Goal: Information Seeking & Learning: Learn about a topic

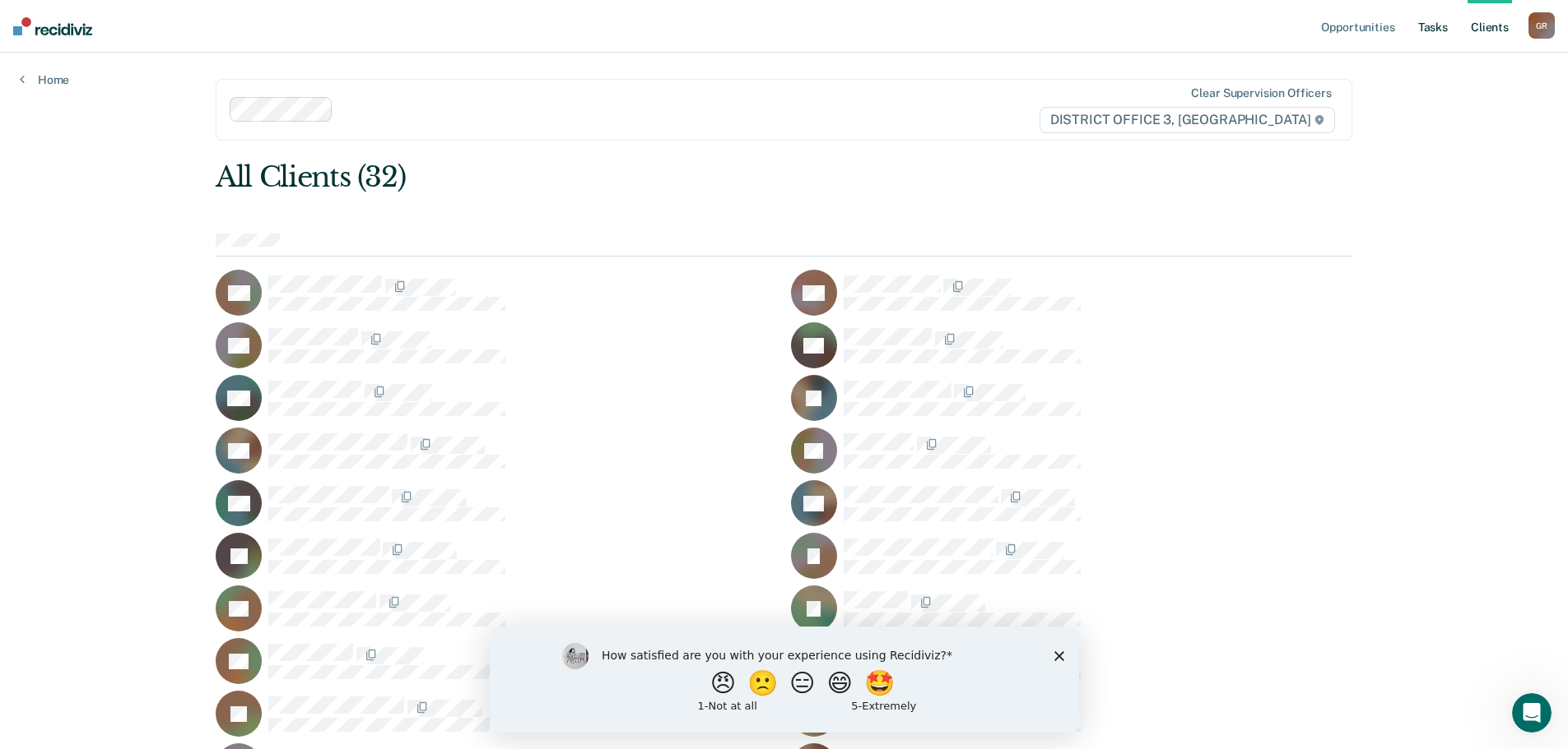
click at [1425, 30] on link "Tasks" at bounding box center [1433, 26] width 37 height 53
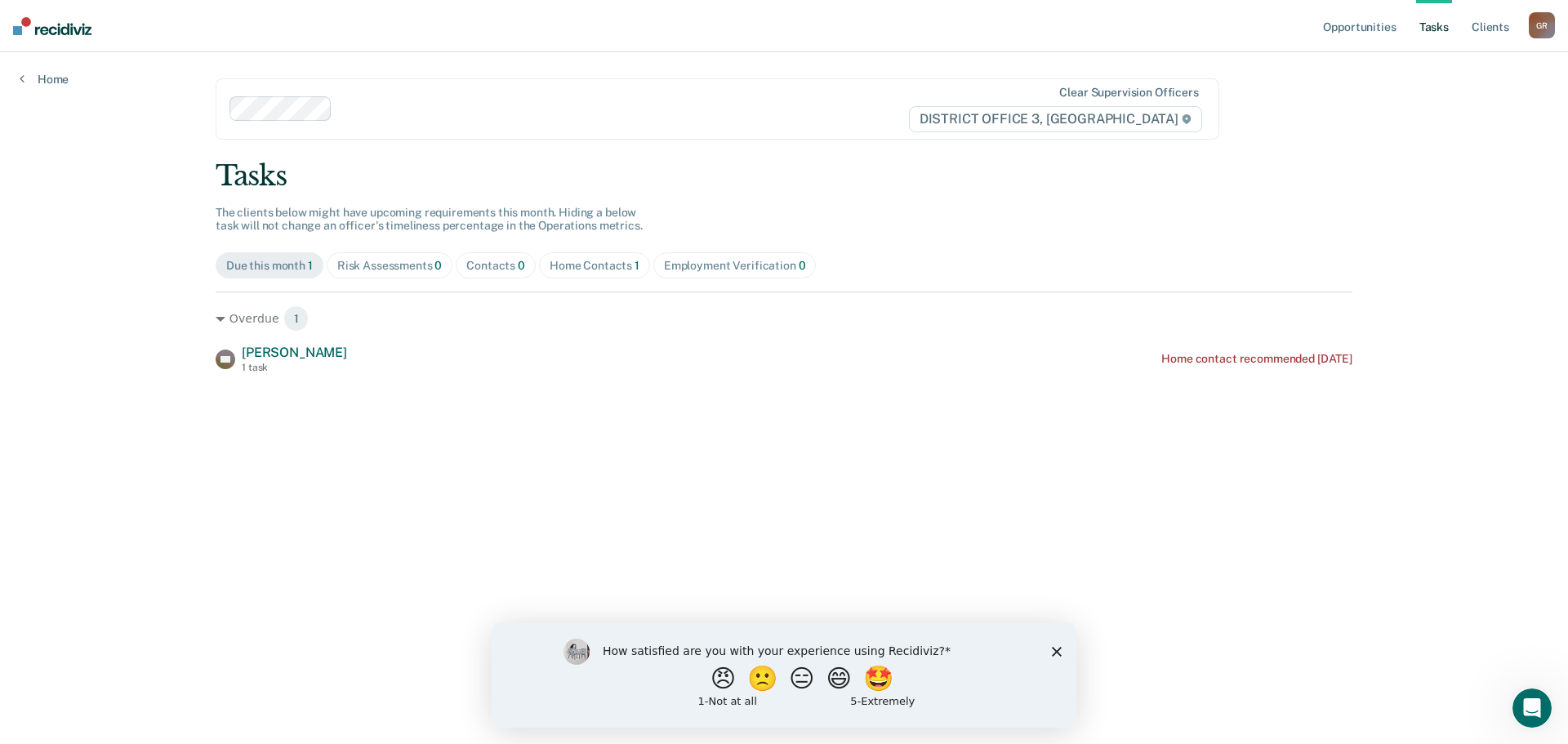
click at [1062, 654] on div "How satisfied are you with your experience using Recidiviz? 😠 🙁 😑 😄 🤩 1 - Not a…" at bounding box center [784, 674] width 585 height 105
click at [1059, 651] on icon "Close survey" at bounding box center [1057, 651] width 10 height 10
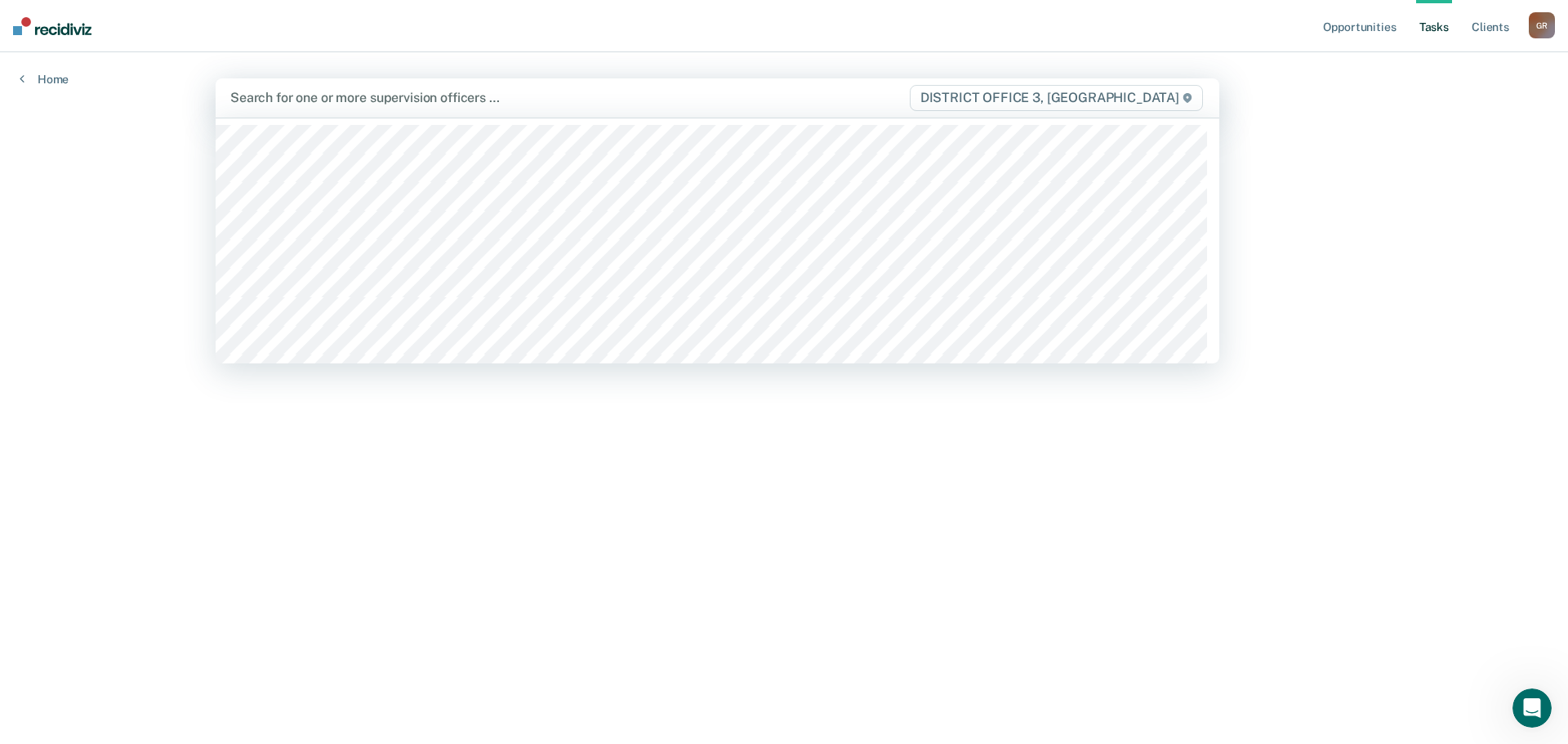
click at [319, 102] on div at bounding box center [570, 98] width 678 height 19
type input "sp"
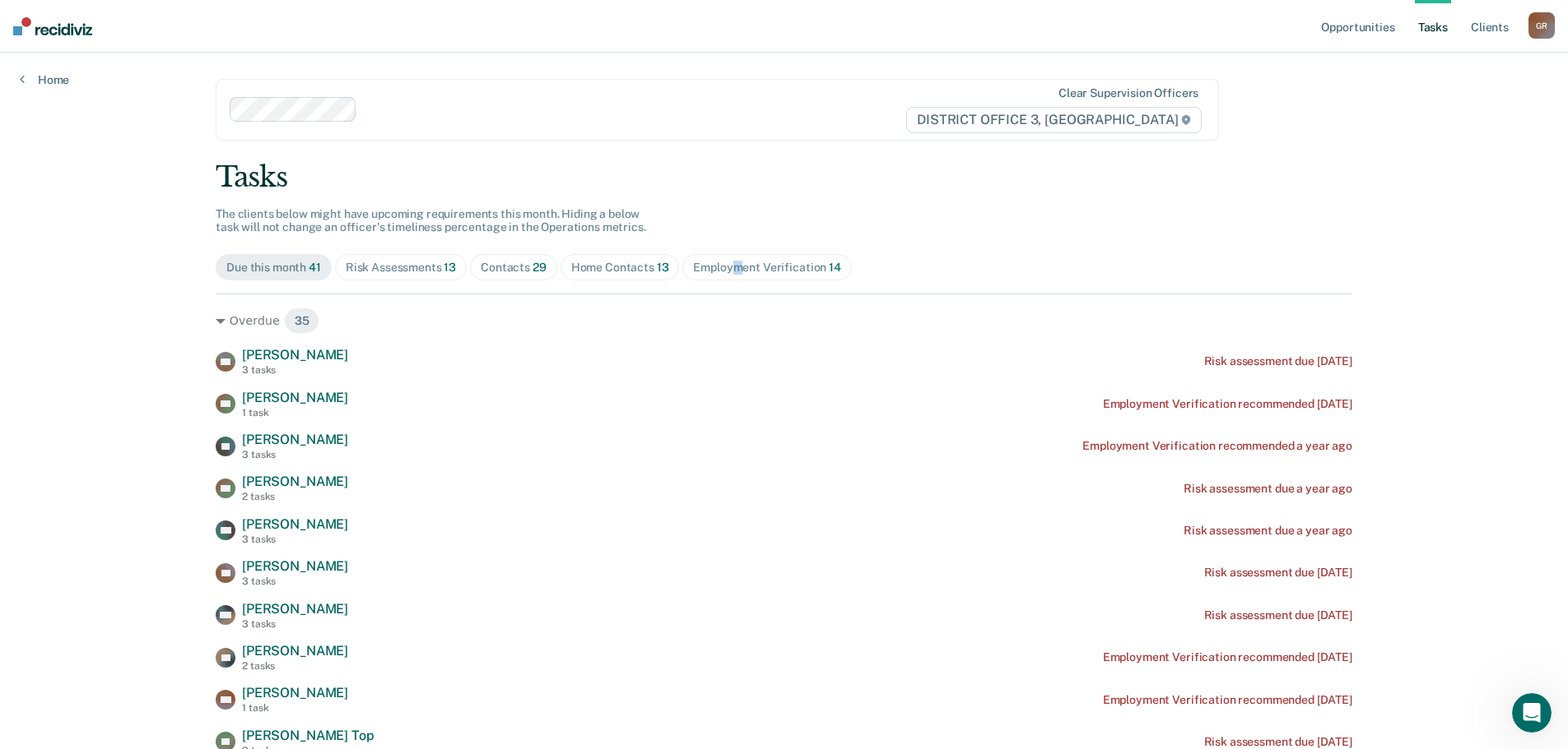
click at [731, 271] on div "Employment Verification 14" at bounding box center [766, 267] width 148 height 14
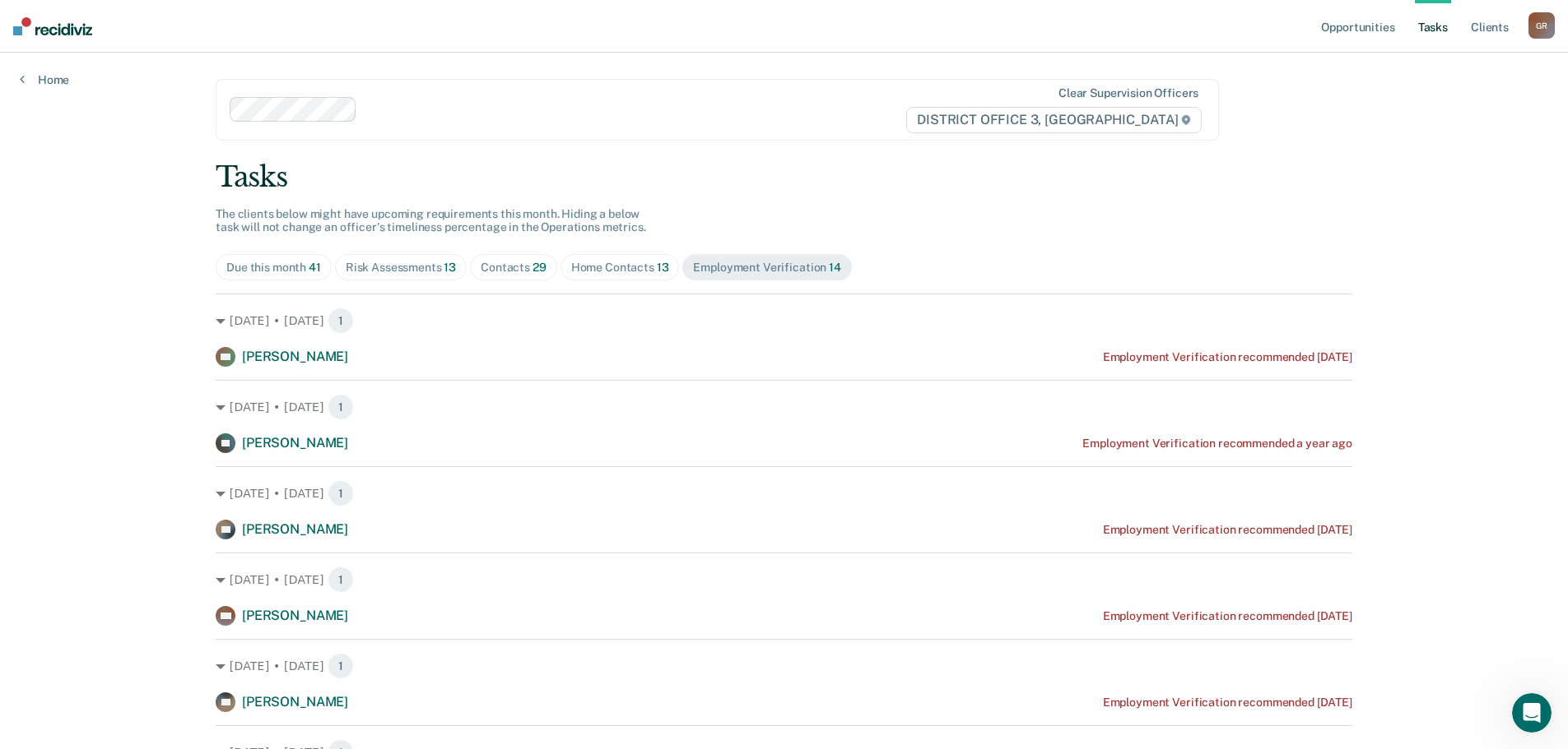
click at [592, 267] on div "Home Contacts 13" at bounding box center [620, 267] width 98 height 14
click at [498, 269] on div "Contacts 29" at bounding box center [513, 267] width 66 height 14
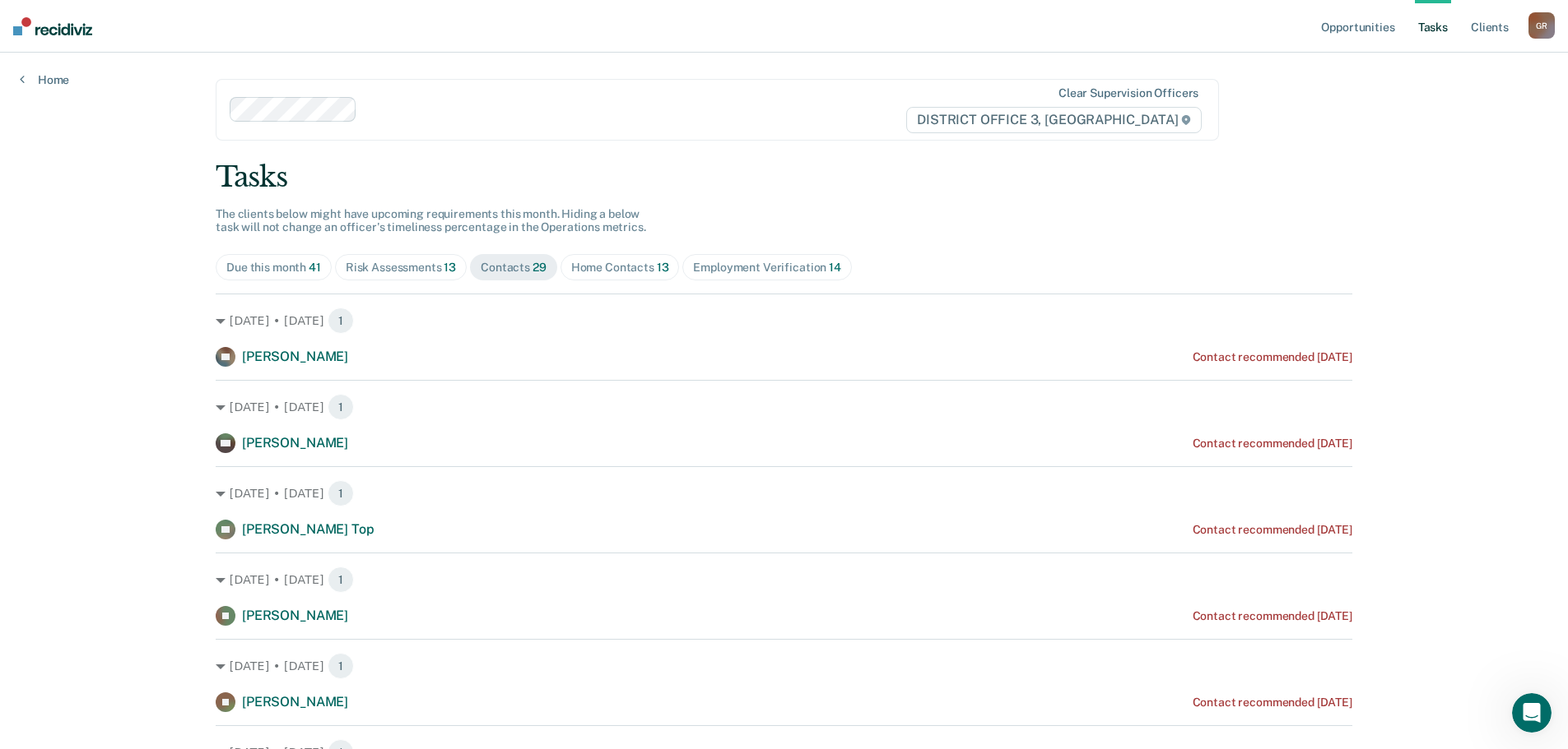
click at [407, 274] on div "Risk Assessments 13" at bounding box center [400, 267] width 110 height 14
click at [257, 271] on div "Due this month 41" at bounding box center [274, 267] width 95 height 14
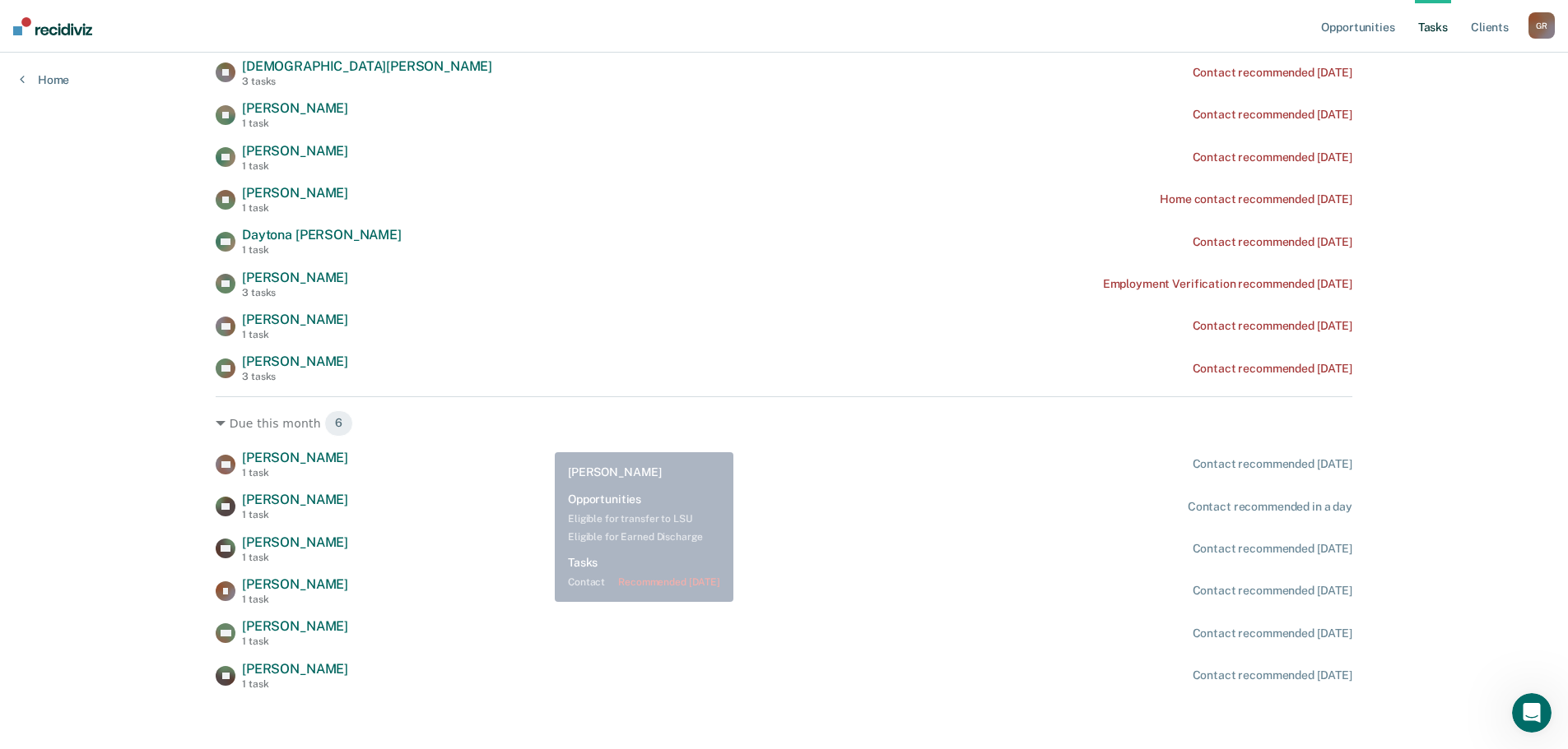
scroll to position [1437, 0]
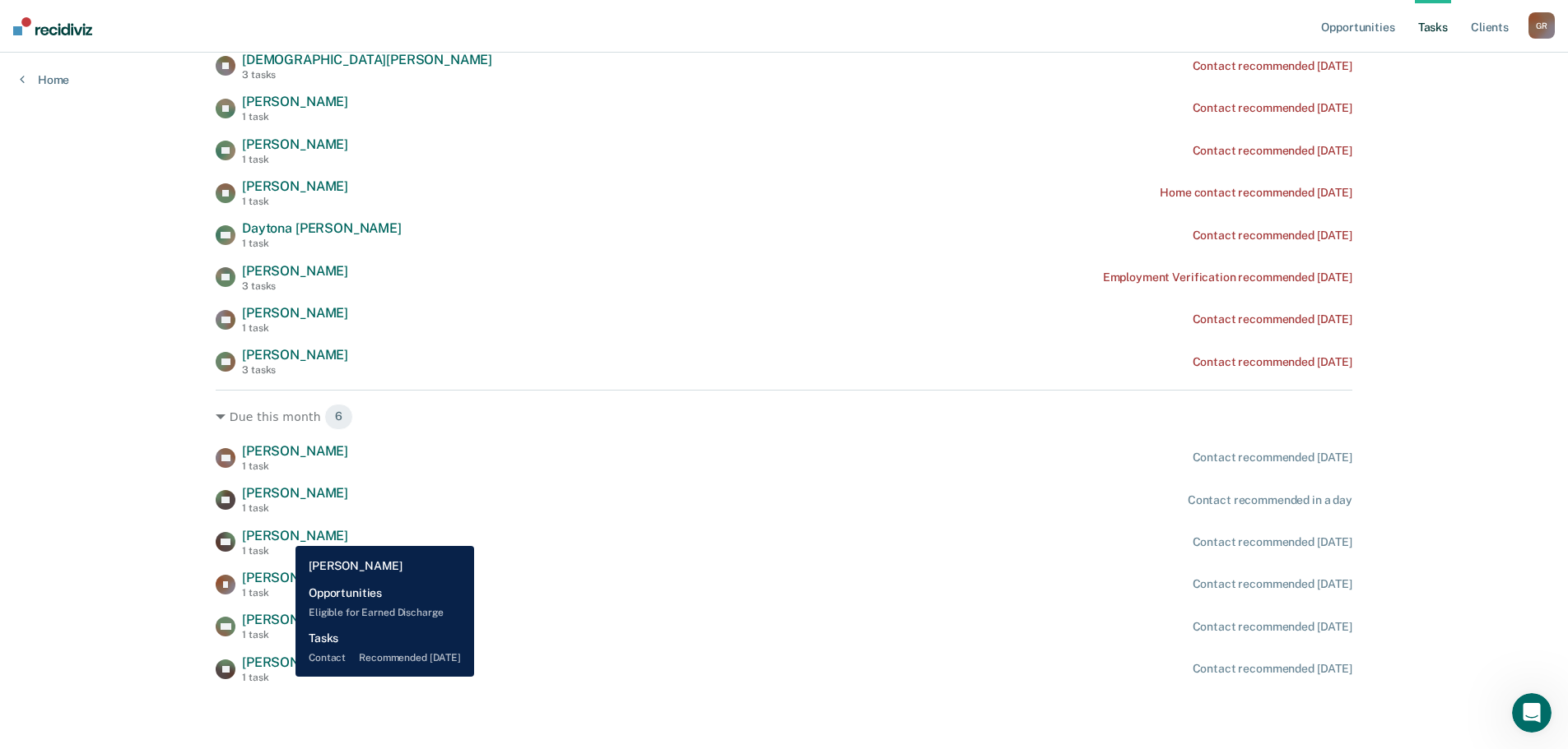
click at [284, 534] on span "Carlos Hernandez" at bounding box center [295, 536] width 106 height 15
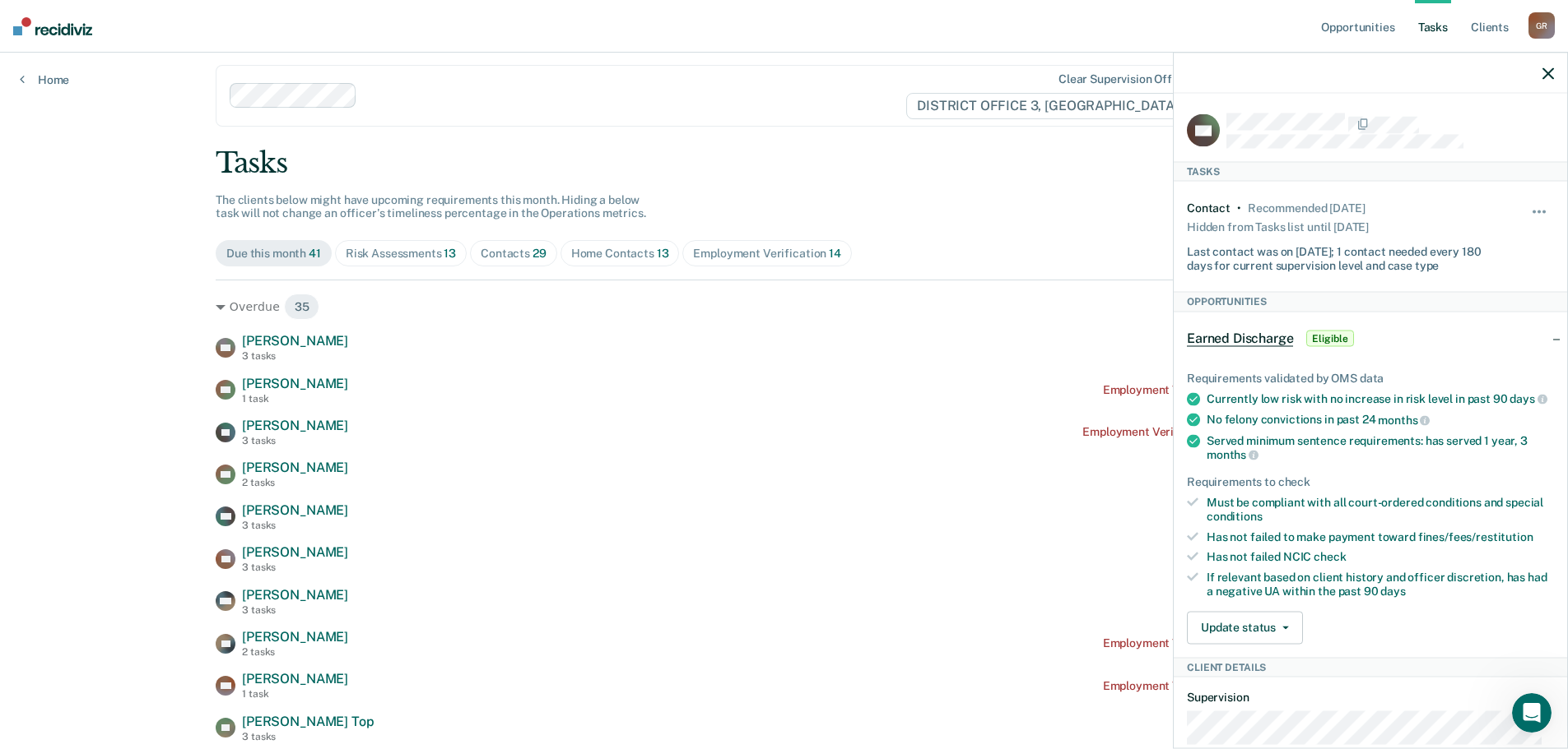
scroll to position [0, 0]
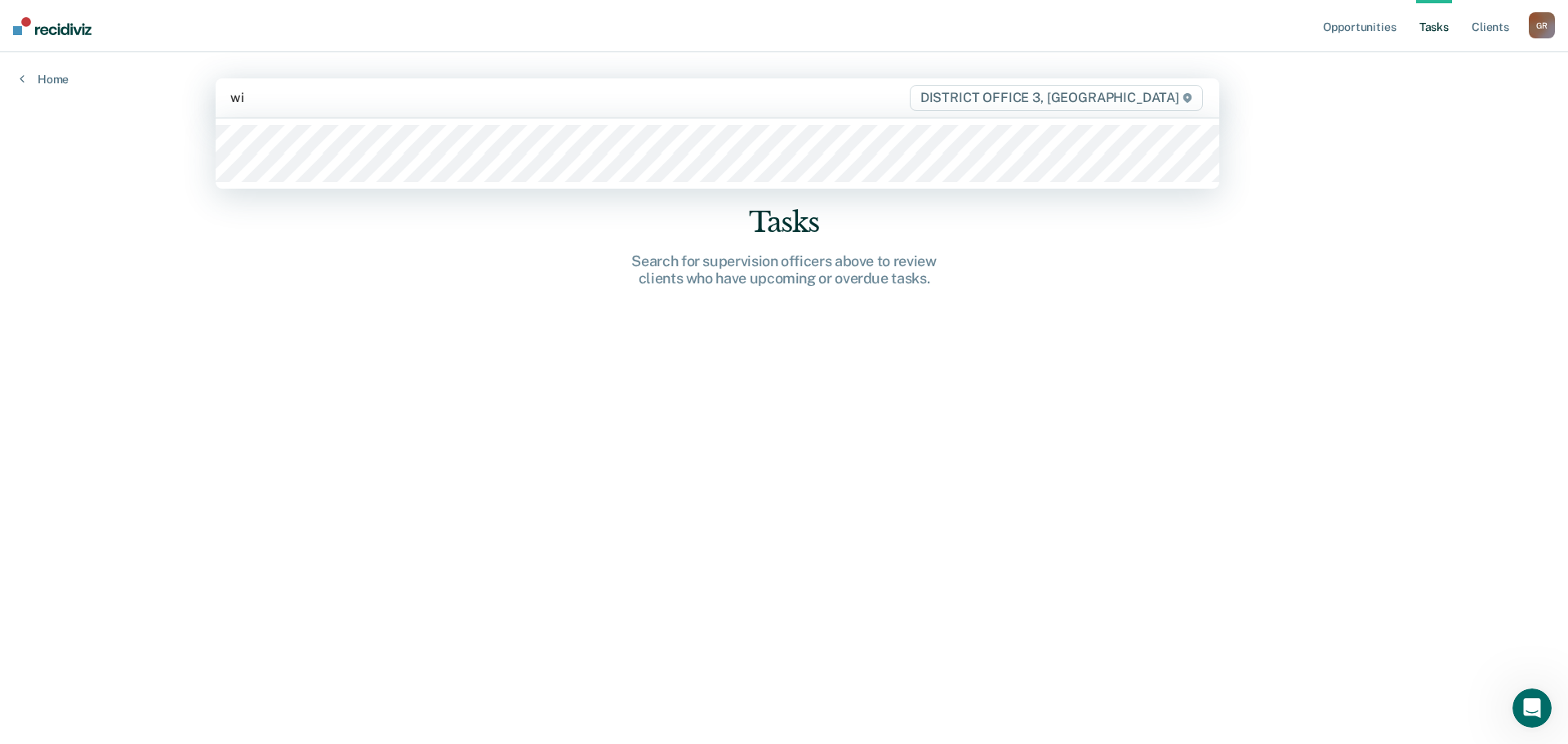
type input "wil"
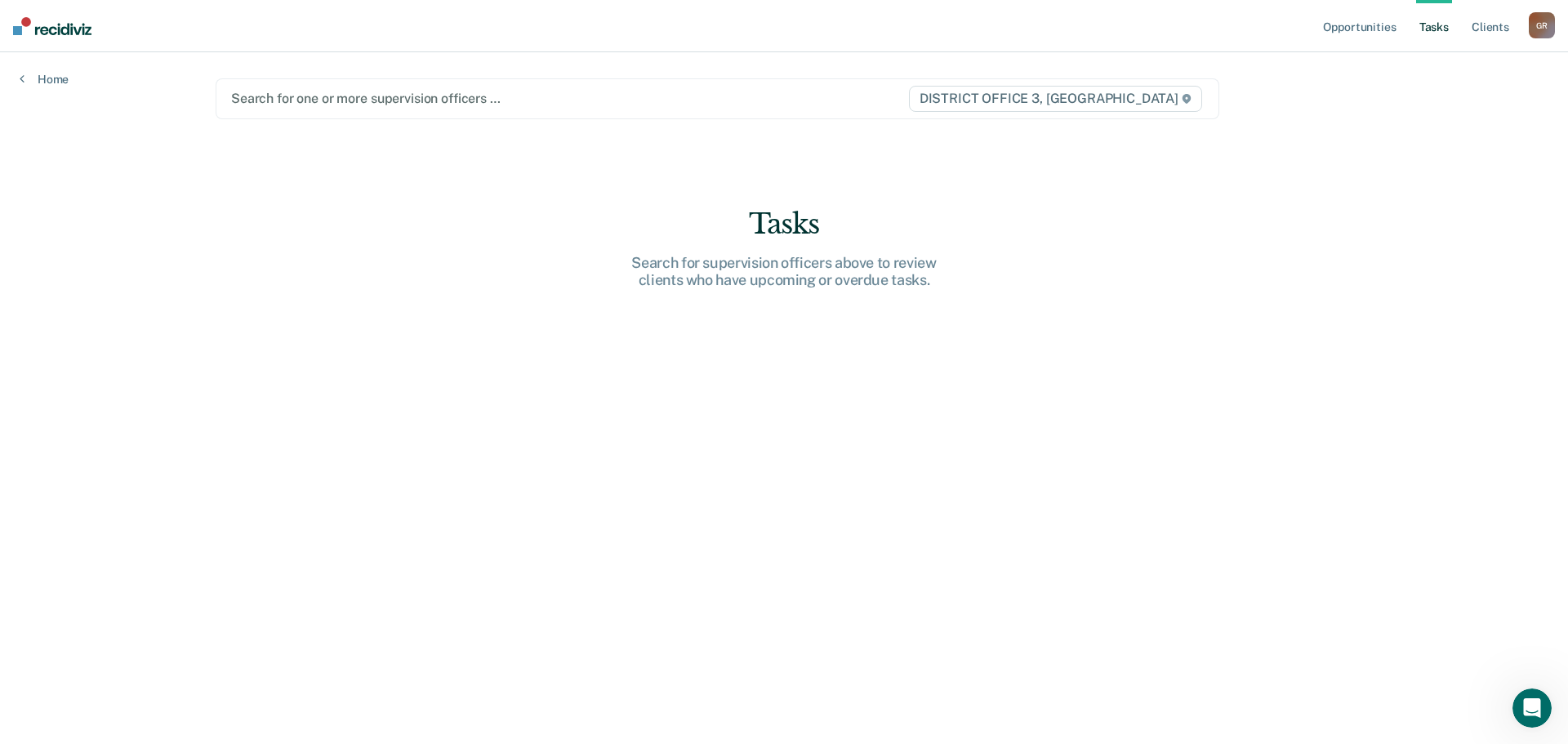
type input "g"
type input "w"
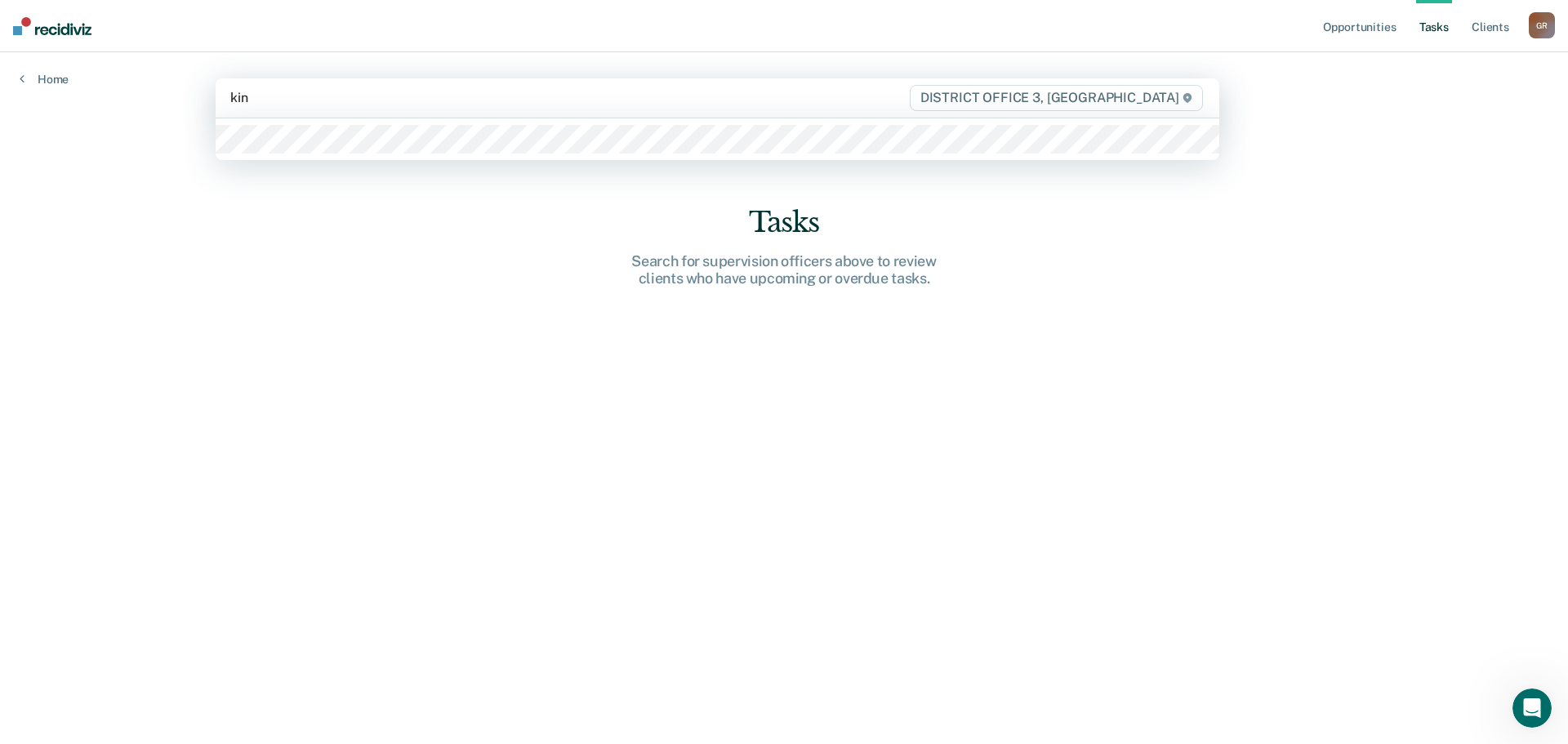
type input "king"
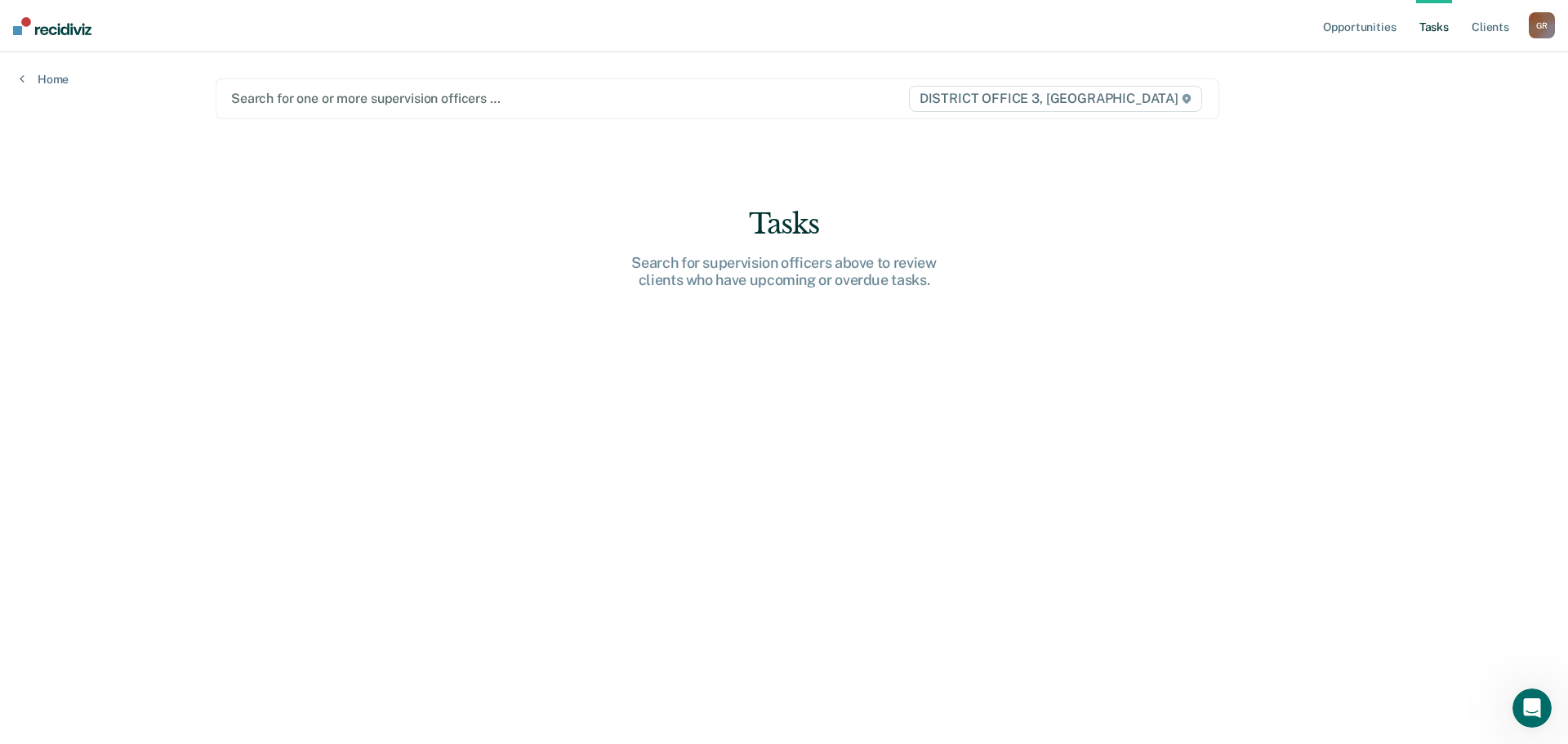
click at [19, 41] on nav "Opportunities Tasks Client s Garcia, Rene G R Profile How it works Log Out" at bounding box center [784, 26] width 1568 height 53
click at [19, 35] on nav "Opportunities Tasks Client s Garcia, Rene G R Profile How it works Log Out" at bounding box center [784, 26] width 1568 height 53
click at [1439, 31] on link "Tasks" at bounding box center [1435, 26] width 36 height 53
click at [1541, 24] on div "G R" at bounding box center [1541, 25] width 26 height 26
click at [1428, 92] on link "How it works" at bounding box center [1476, 87] width 131 height 14
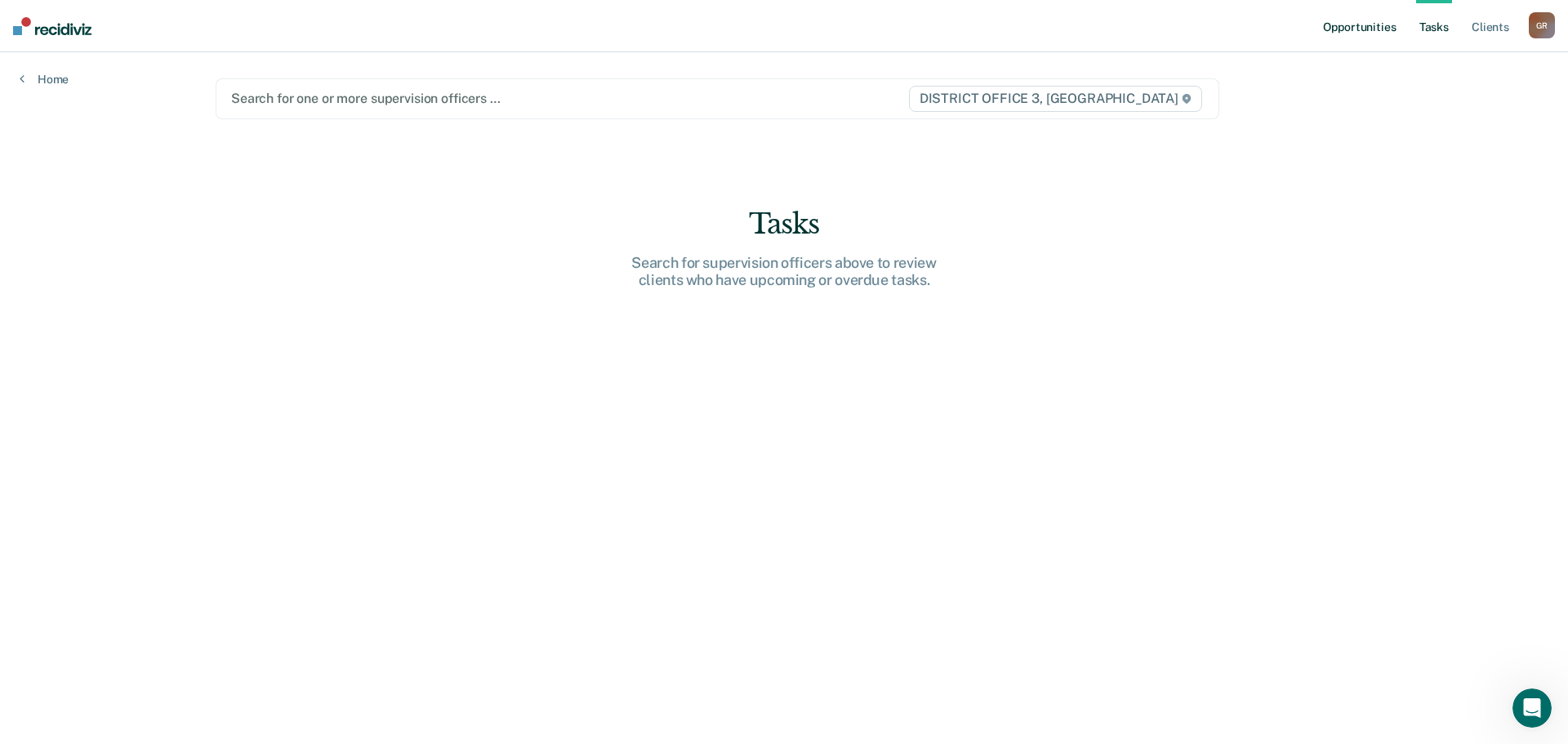
click at [1336, 40] on link "Opportunities" at bounding box center [1359, 26] width 79 height 53
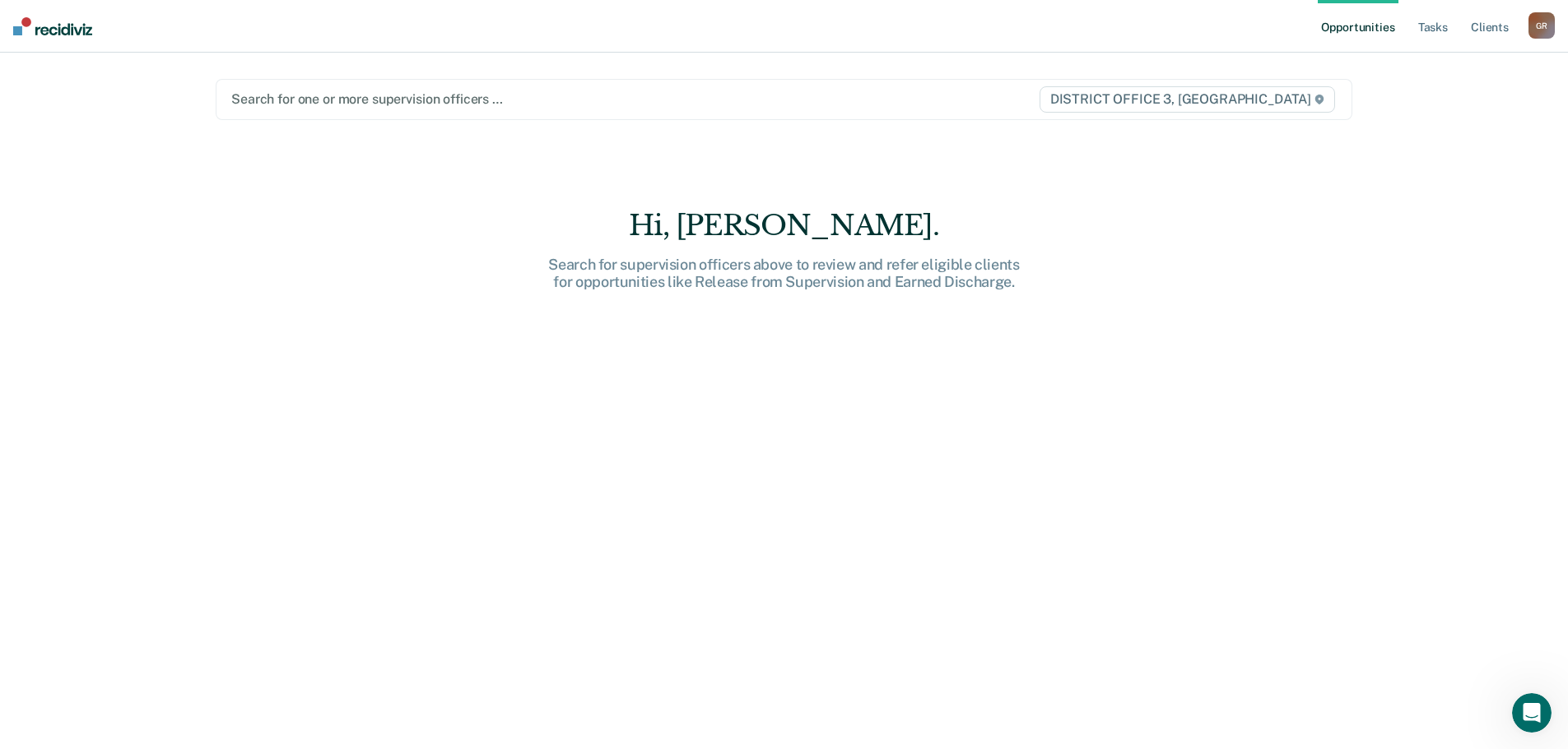
click at [1458, 32] on ul "Opportunities Tasks Client s" at bounding box center [1422, 26] width 210 height 53
click at [1438, 20] on link "Tasks" at bounding box center [1433, 26] width 37 height 53
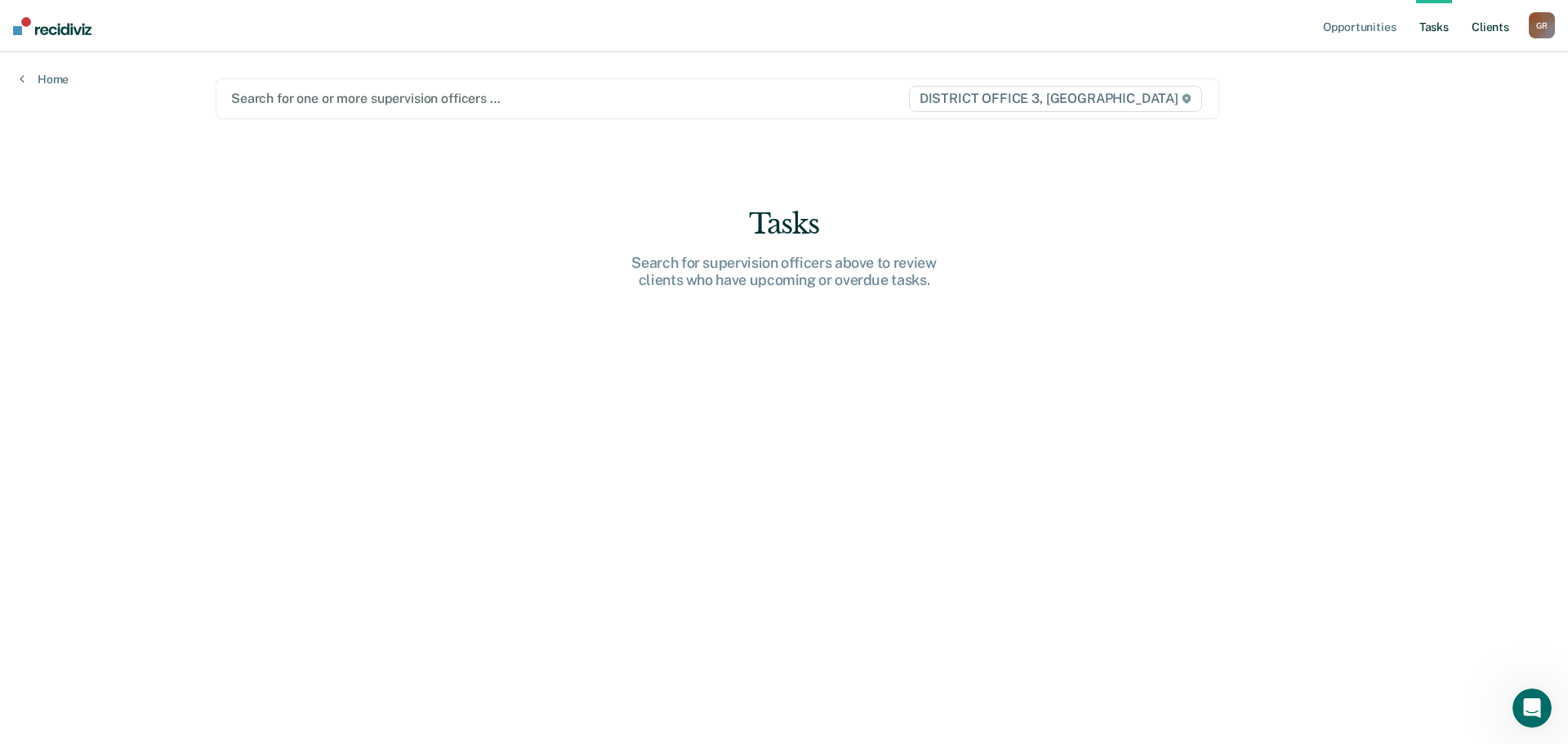
click at [1475, 29] on link "Client s" at bounding box center [1490, 26] width 44 height 53
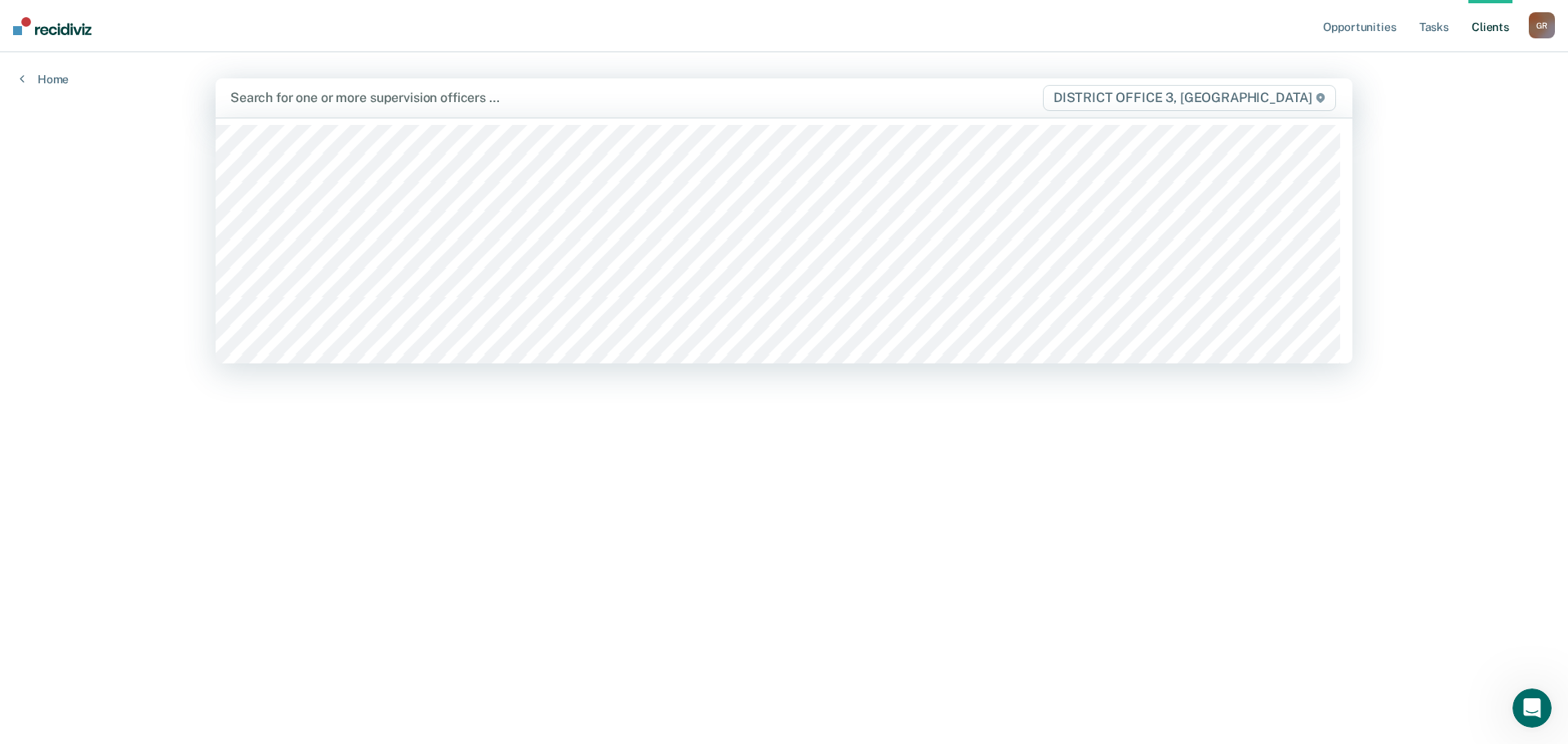
click at [671, 89] on div at bounding box center [617, 98] width 774 height 19
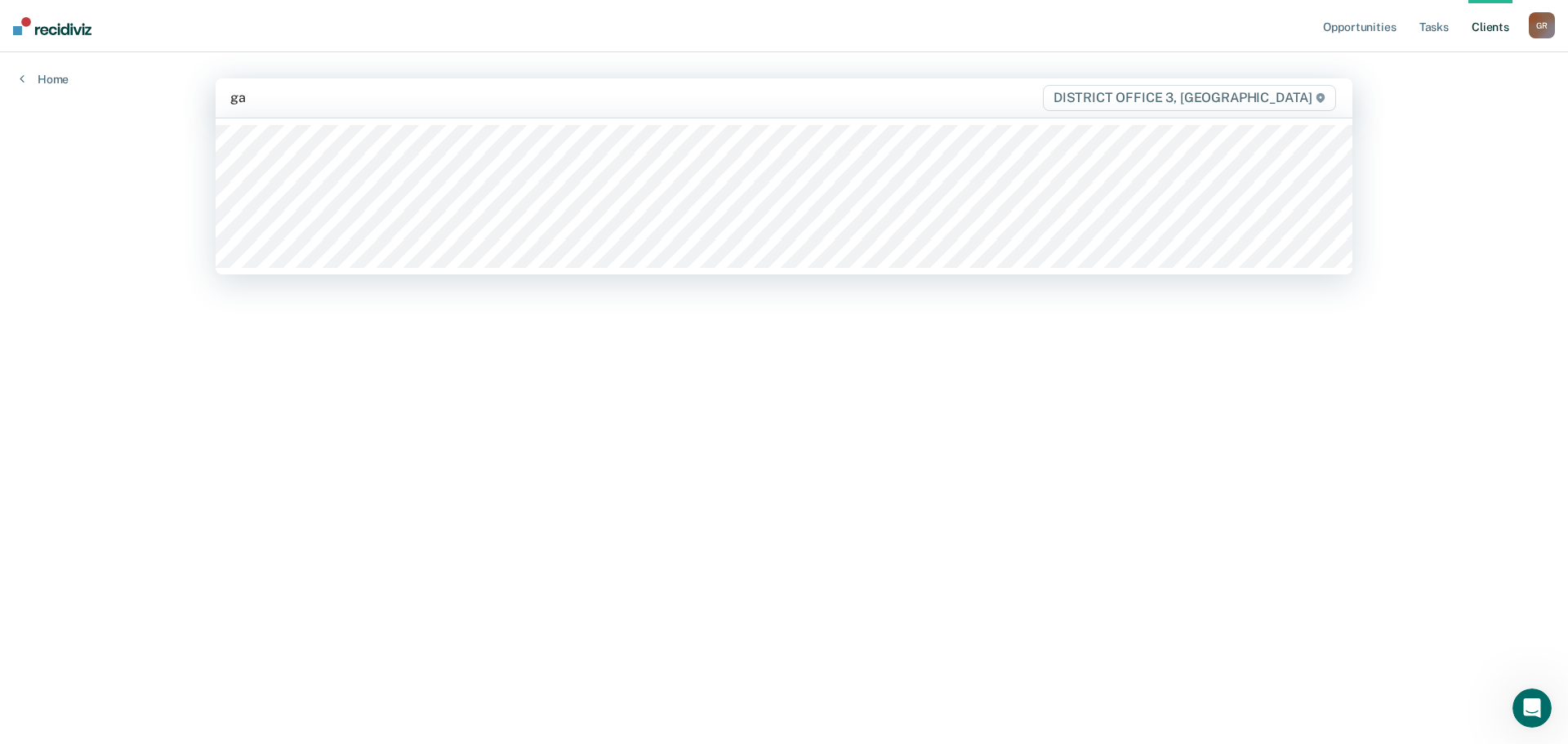
type input "gar"
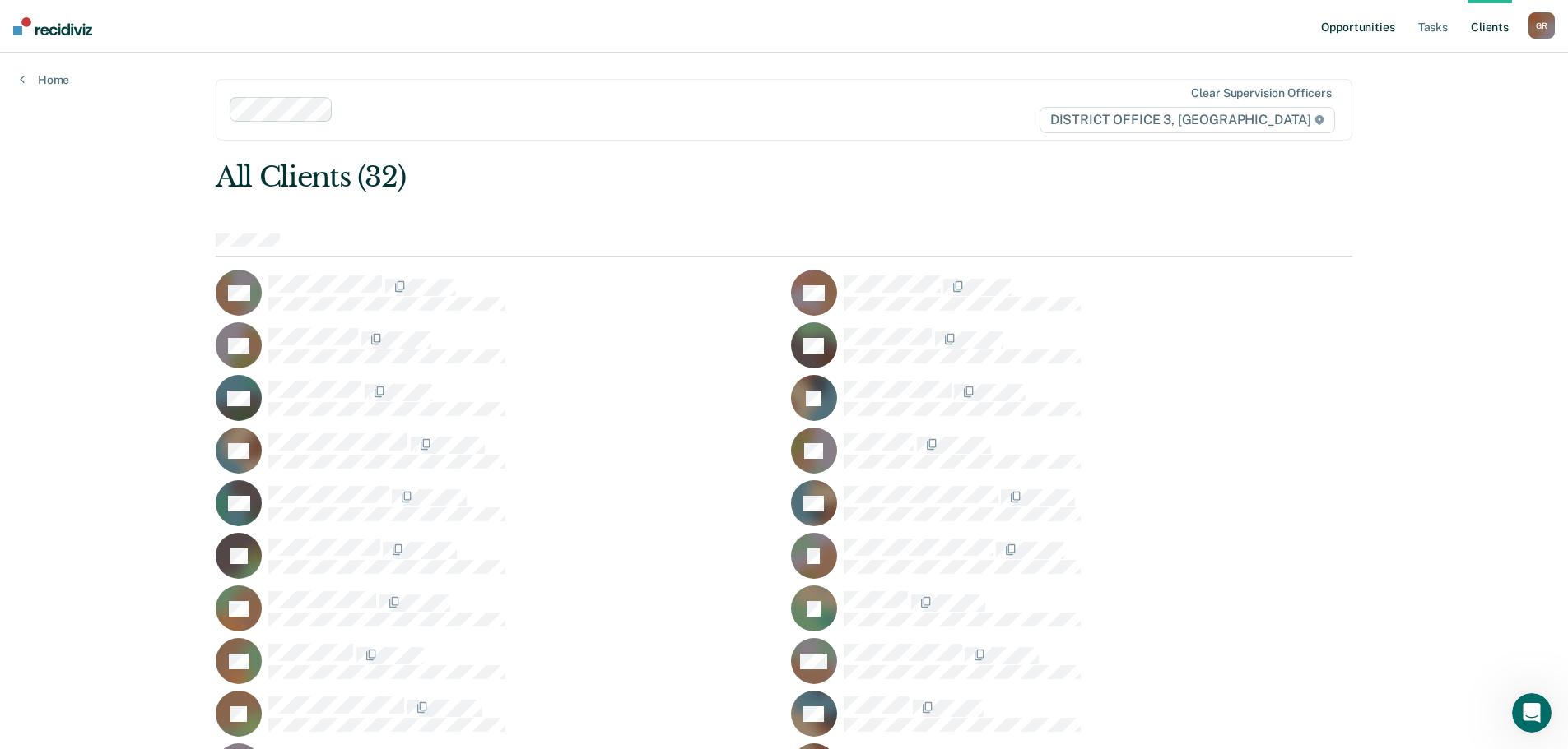
click at [1329, 29] on link "Opportunities" at bounding box center [1357, 26] width 80 height 53
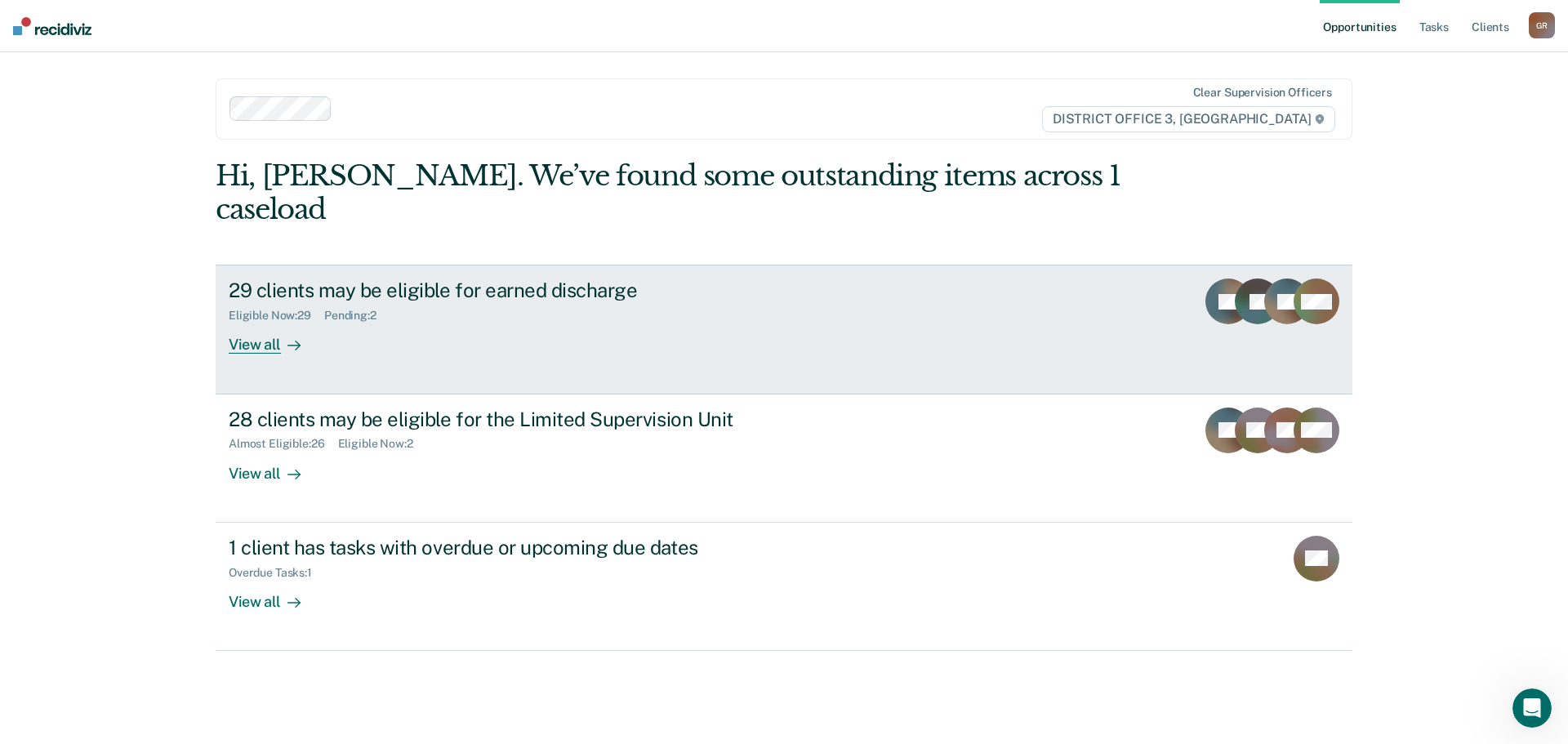
click at [274, 328] on link "29 clients may be eligible for earned discharge Eligible Now : 29 Pending : 2 V…" at bounding box center [784, 328] width 1137 height 129
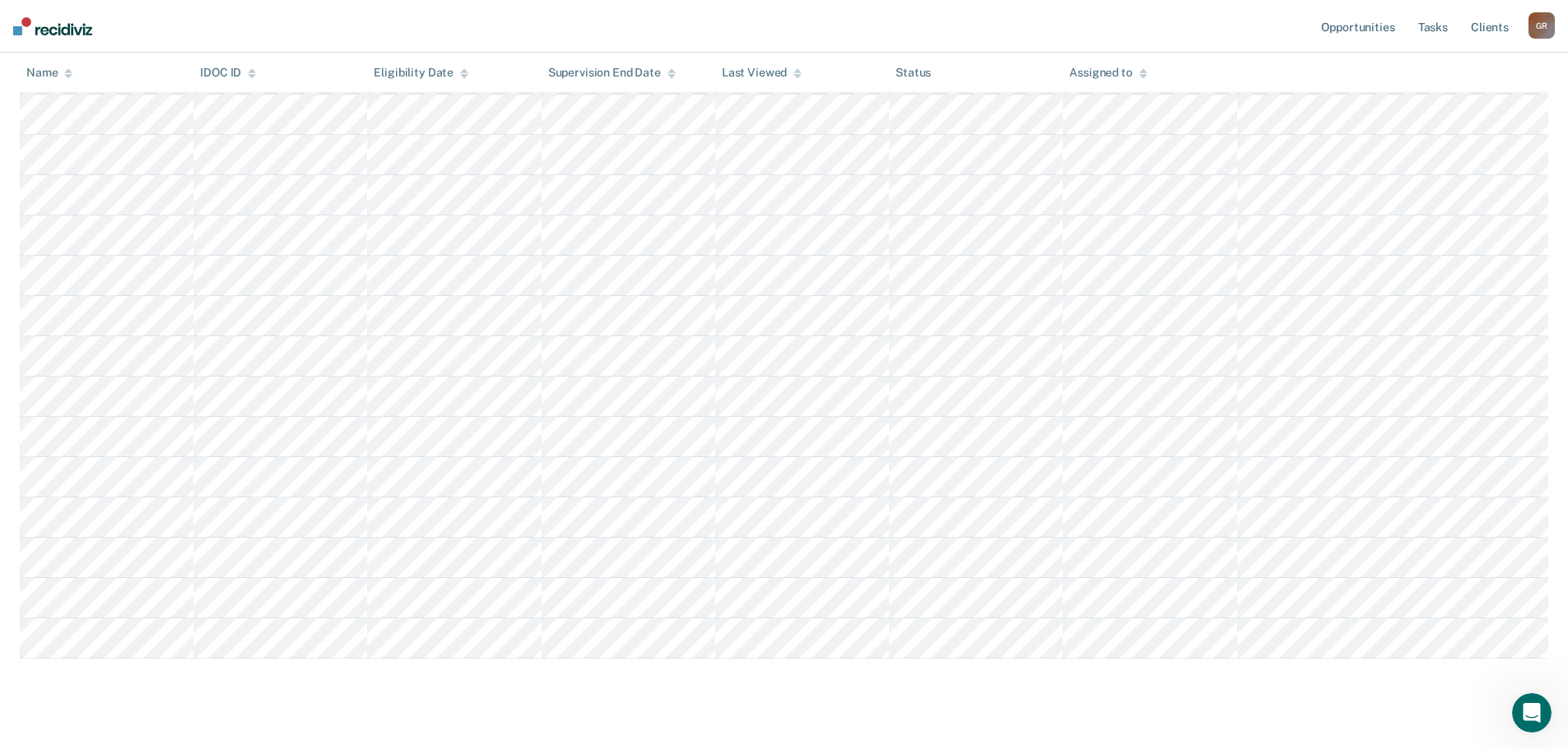
scroll to position [900, 0]
click at [742, 68] on div "Last Viewed" at bounding box center [761, 72] width 80 height 14
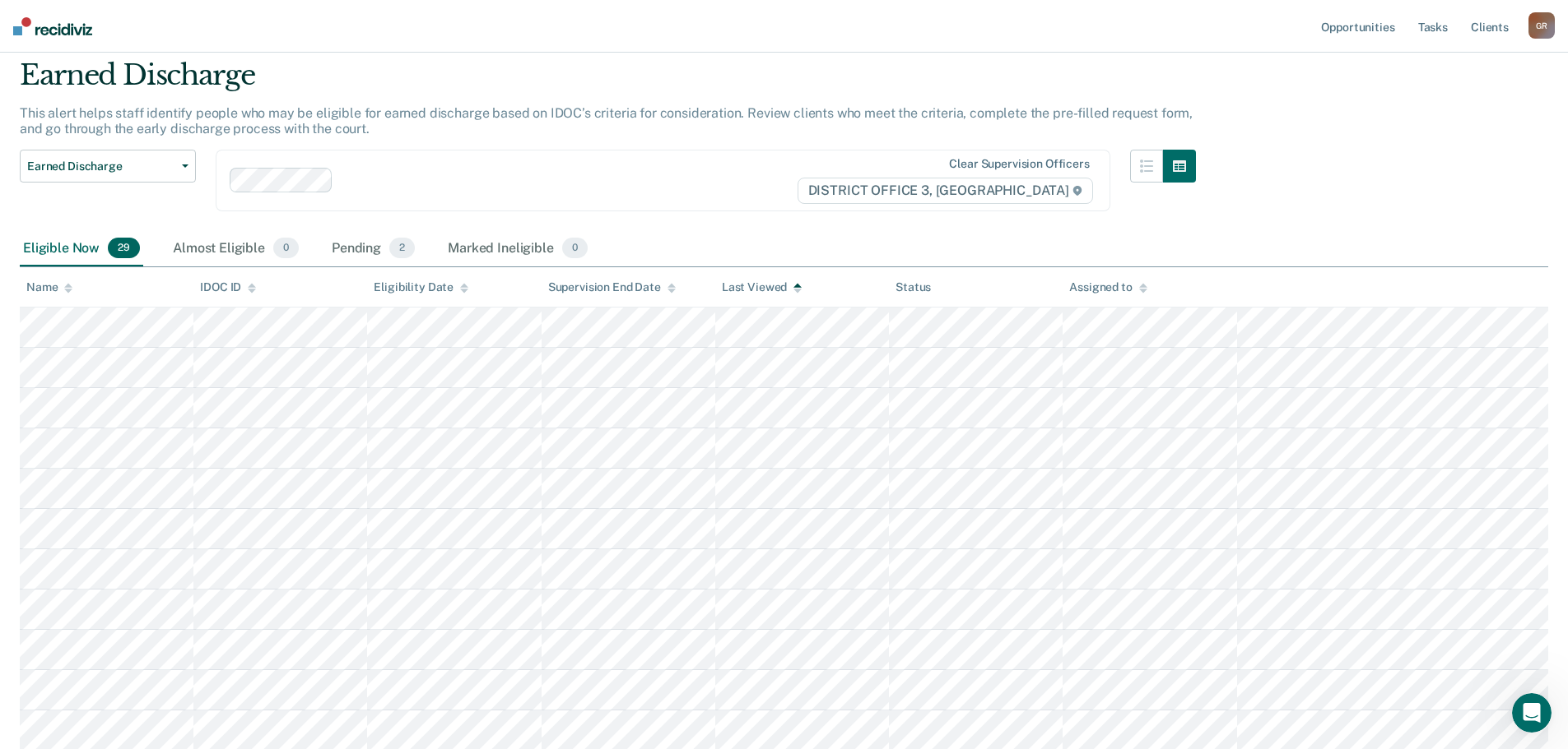
scroll to position [82, 0]
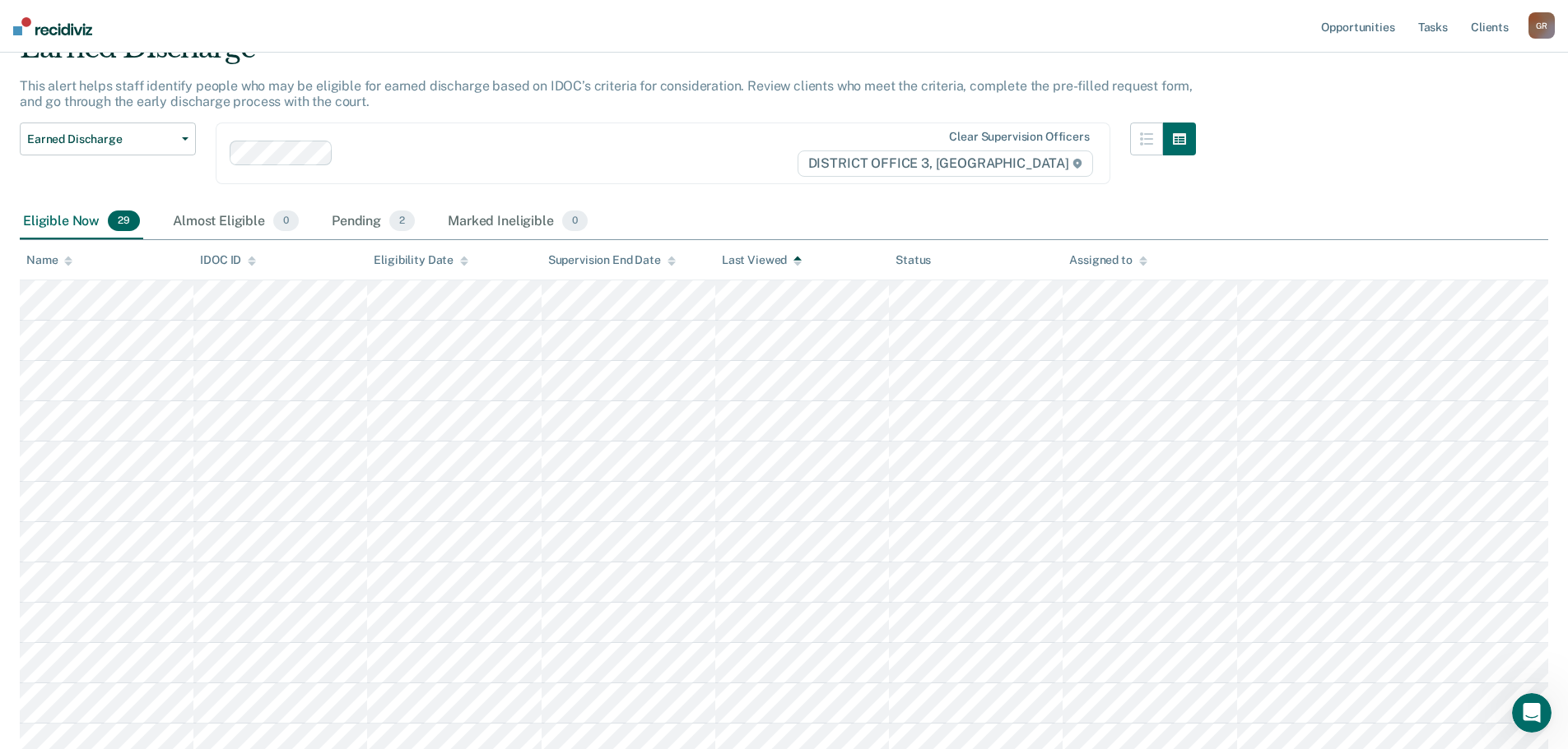
click at [751, 260] on div "Last Viewed" at bounding box center [761, 260] width 80 height 14
click at [365, 226] on div "Pending 2" at bounding box center [372, 223] width 90 height 37
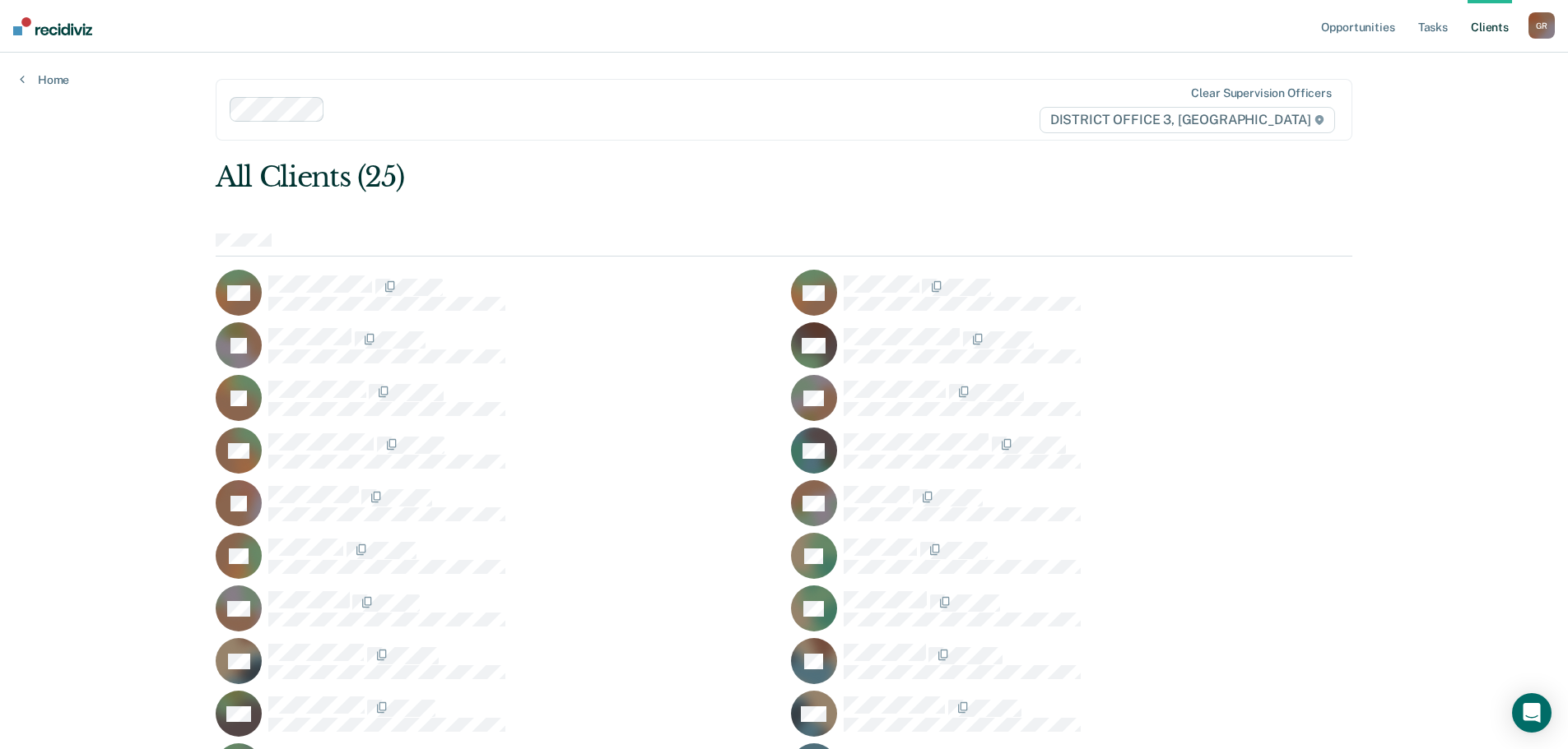
click at [943, 49] on div "Opportunities Tasks Client s [PERSON_NAME] Profile How it works Log Out Home Cl…" at bounding box center [784, 506] width 1568 height 1013
click at [1432, 34] on link "Tasks" at bounding box center [1433, 26] width 37 height 53
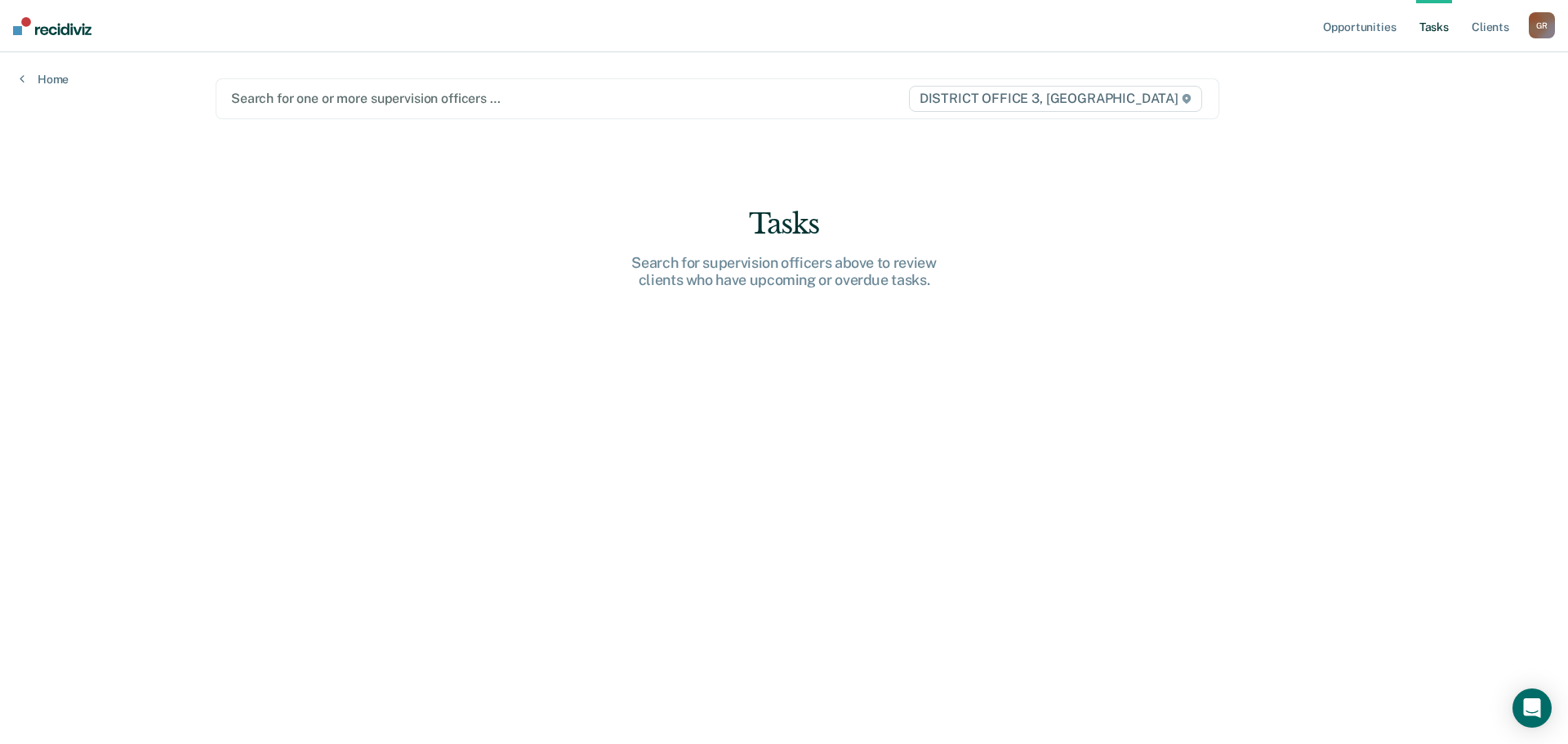
click at [304, 104] on div at bounding box center [569, 99] width 677 height 19
click at [1176, 97] on span "DISTRICT OFFICE 3, [GEOGRAPHIC_DATA]" at bounding box center [1056, 99] width 293 height 26
click at [1194, 98] on span "DISTRICT OFFICE 3, [GEOGRAPHIC_DATA]" at bounding box center [1056, 99] width 293 height 26
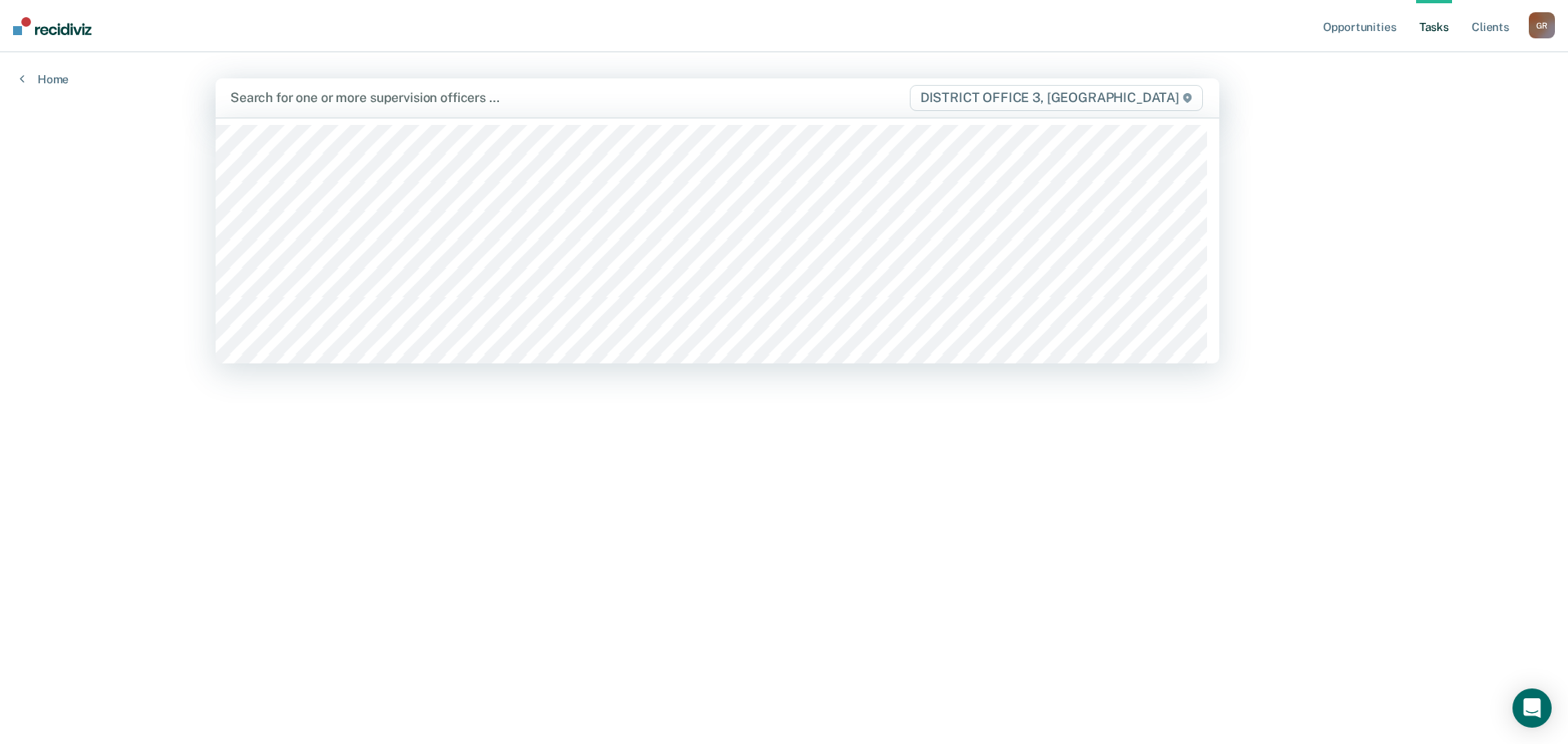
click at [1194, 98] on span "DISTRICT OFFICE 3, [GEOGRAPHIC_DATA]" at bounding box center [1057, 98] width 293 height 26
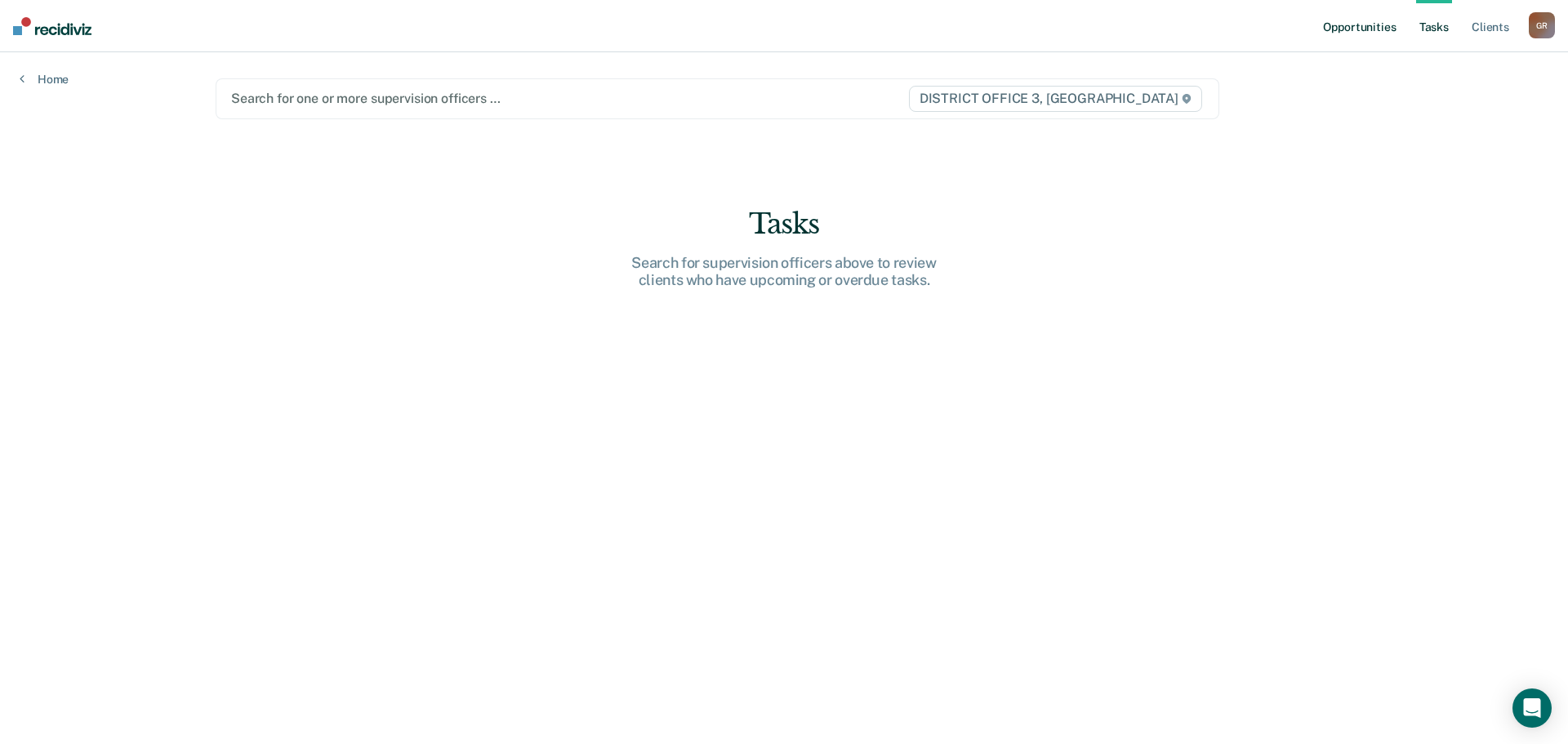
click at [1368, 34] on link "Opportunities" at bounding box center [1359, 26] width 79 height 53
